Goal: Information Seeking & Learning: Learn about a topic

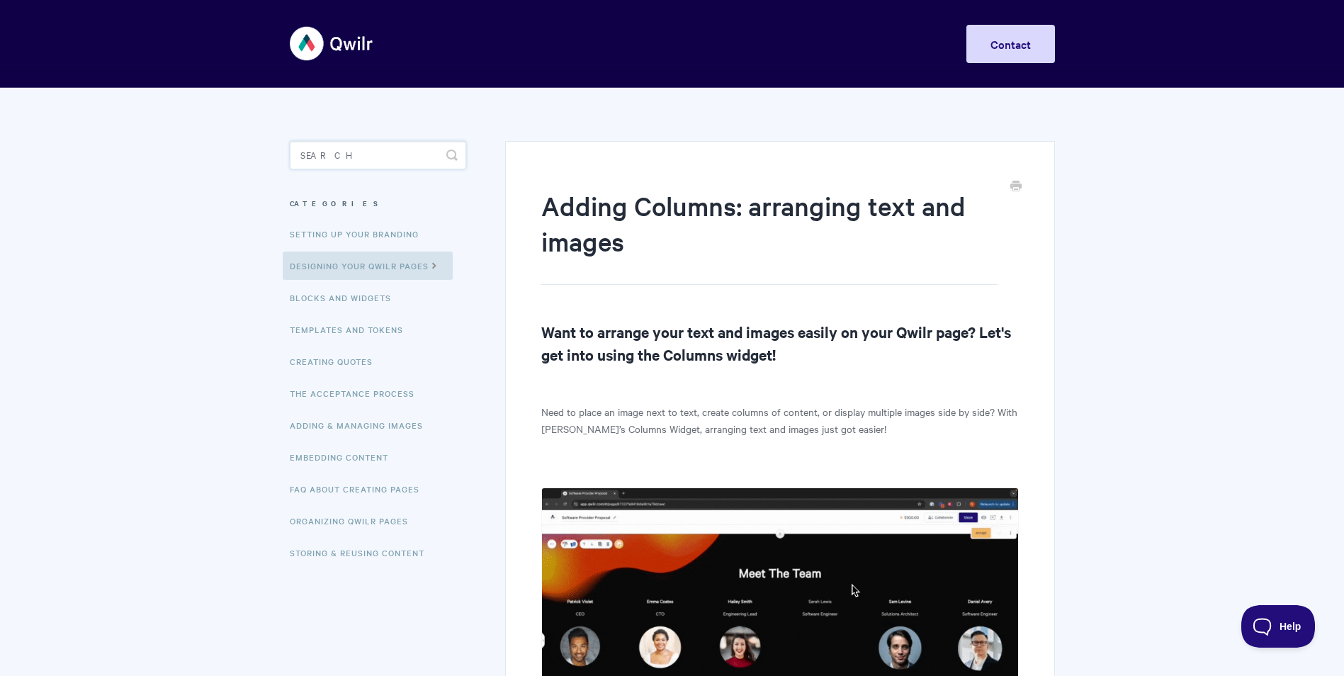
click at [319, 154] on input "Search" at bounding box center [378, 155] width 176 height 28
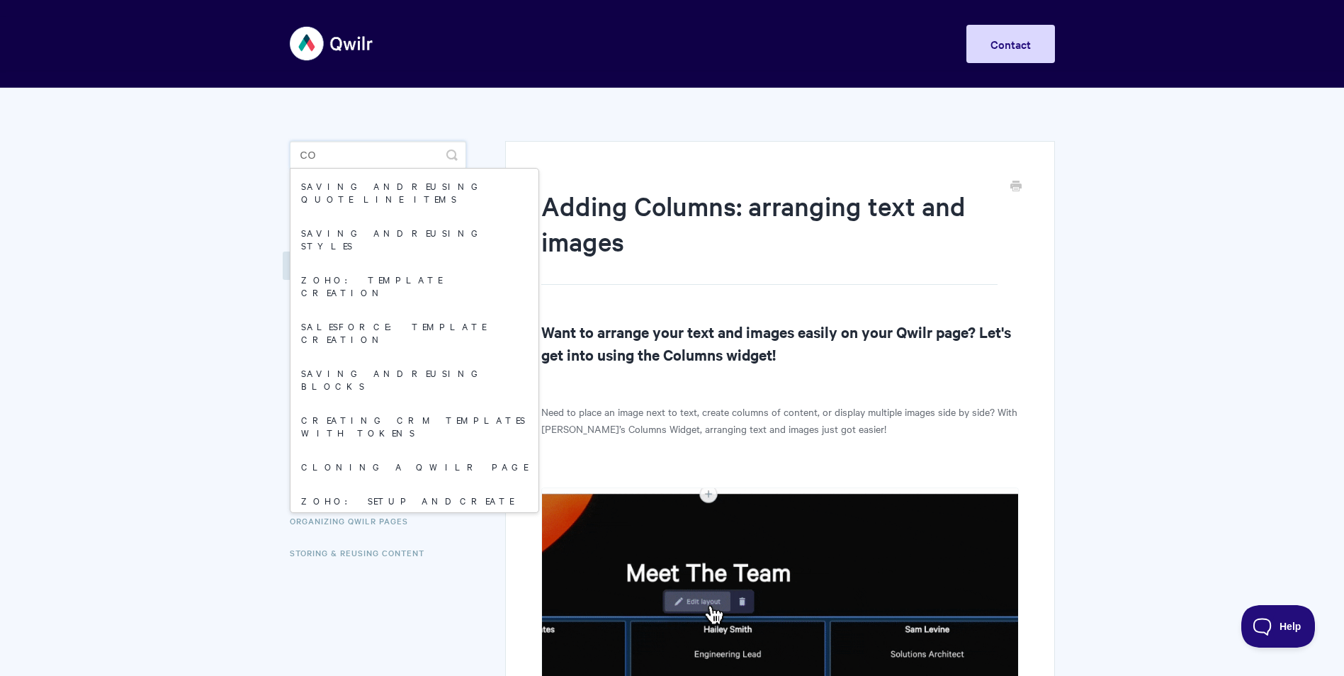
type input "c"
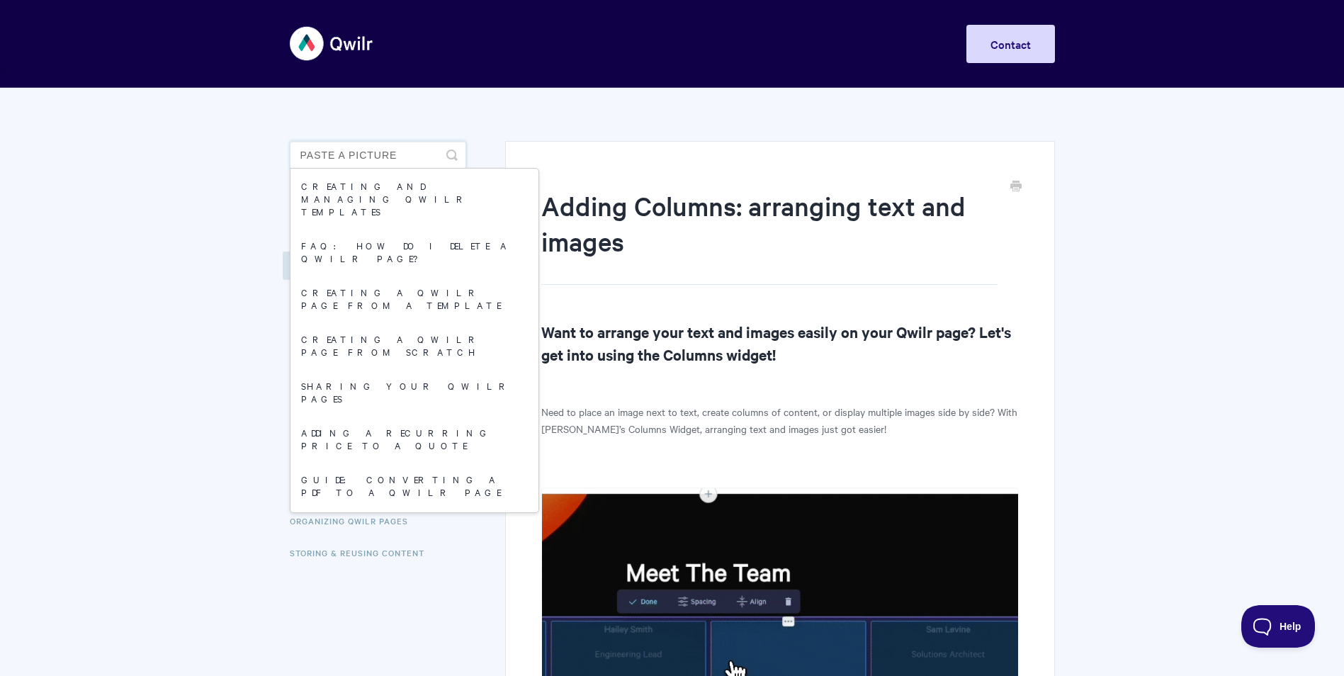
type input "PASTE A PICTURE"
